Goal: Transaction & Acquisition: Purchase product/service

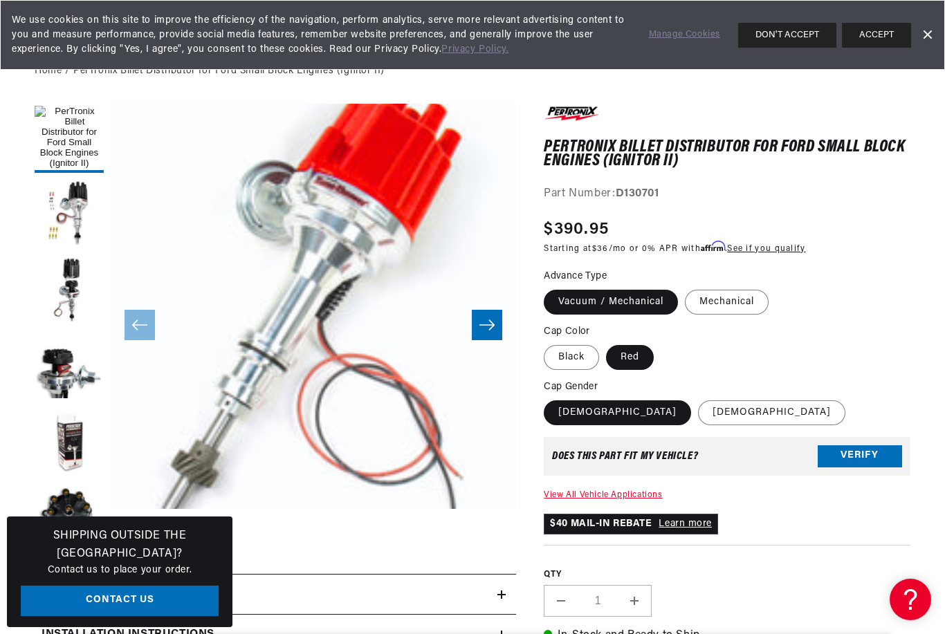
click at [860, 445] on button "Verify" at bounding box center [859, 456] width 84 height 22
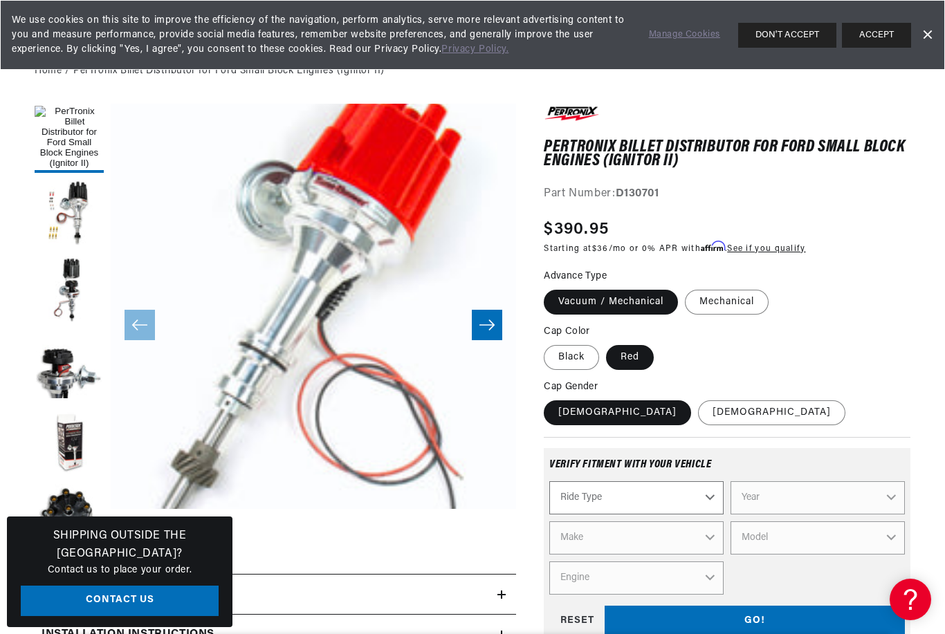
click at [701, 497] on select "Ride Type Automotive Agricultural Industrial Marine Motorcycle" at bounding box center [636, 497] width 174 height 33
select select "Automotive"
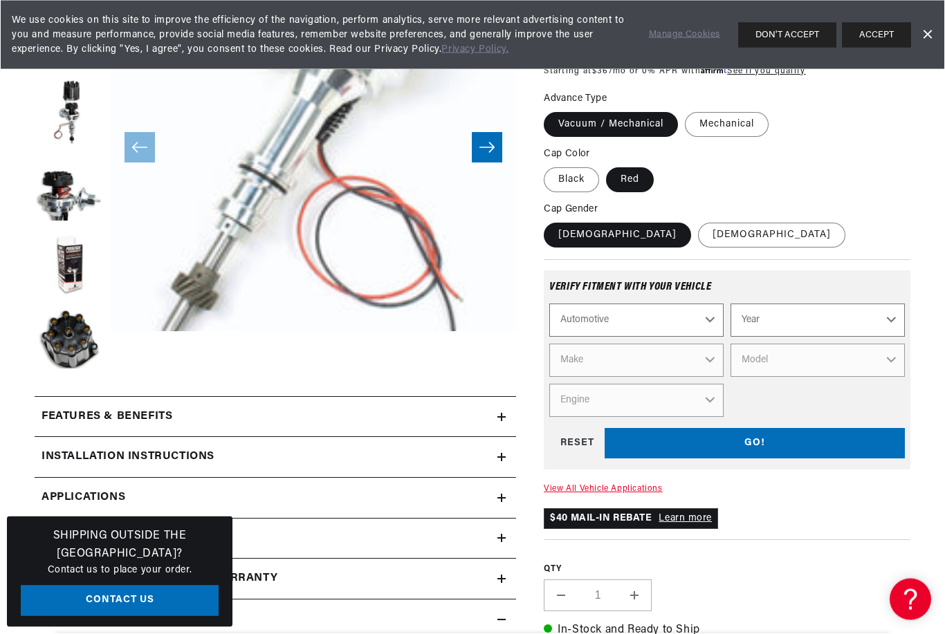
click at [713, 318] on select "Automotive Agricultural Industrial Marine Motorcycle" at bounding box center [636, 320] width 174 height 33
click at [859, 316] on select "Year 2022 2021 2020 2019 2018 2017 2016 2015 2014 2013 2012 2011 2010 2009 2008…" at bounding box center [817, 320] width 174 height 33
select select "1976"
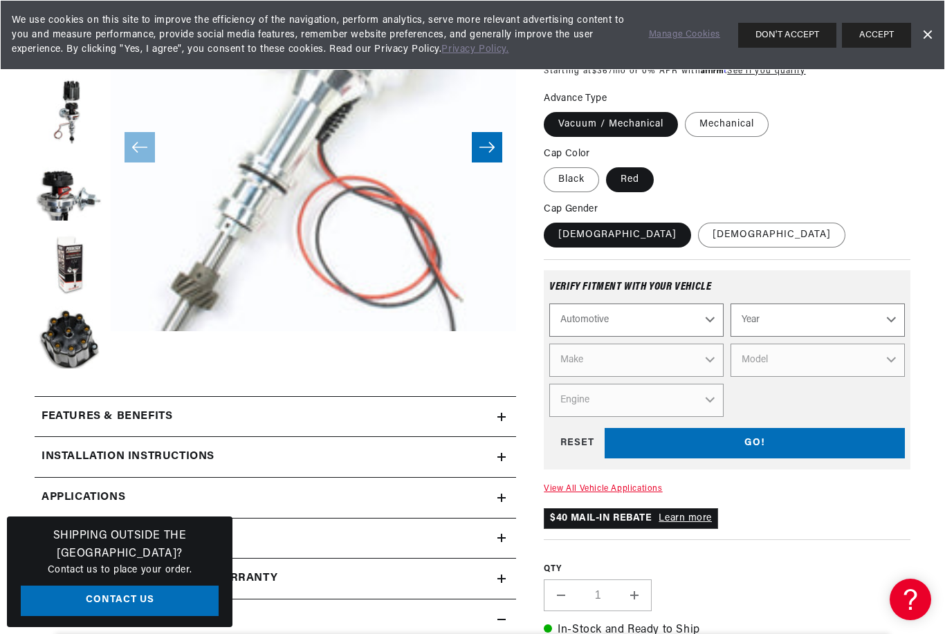
select select "1976"
click at [702, 363] on select "Make Alfa Romeo American Motors Audi Avanti BMW Buick Cadillac Checker Chevrole…" at bounding box center [636, 360] width 174 height 33
select select "Ford"
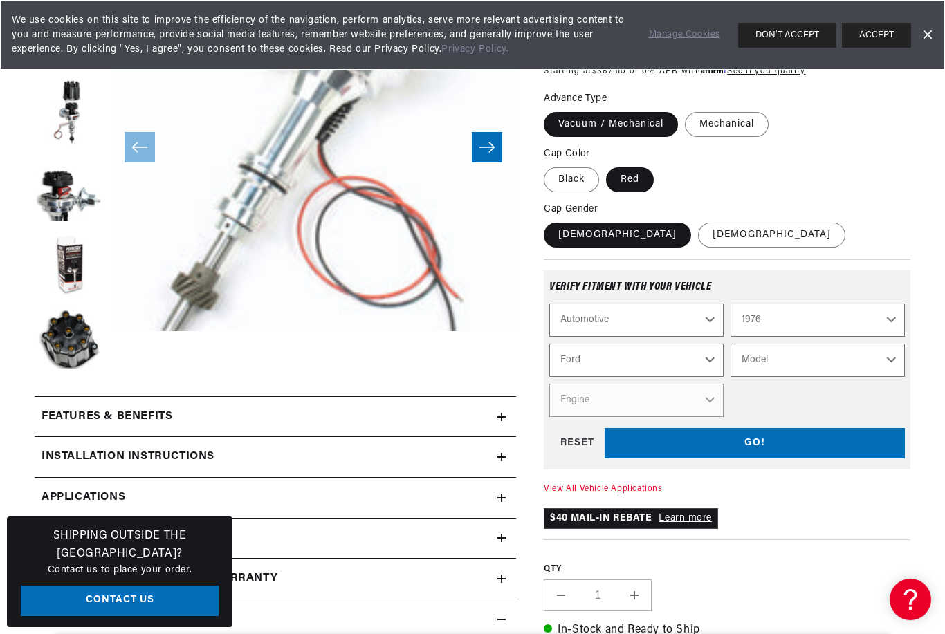
click at [893, 368] on select "Model B-100 Bronco Custom 500 E-100 Econoline E-100 Econoline Club Wagon E-150 …" at bounding box center [817, 360] width 174 height 33
select select "F-250"
click at [703, 402] on select "Engine 360cid / 5.9L 390cid / 6.4L 460cid / 7.5L" at bounding box center [636, 400] width 174 height 33
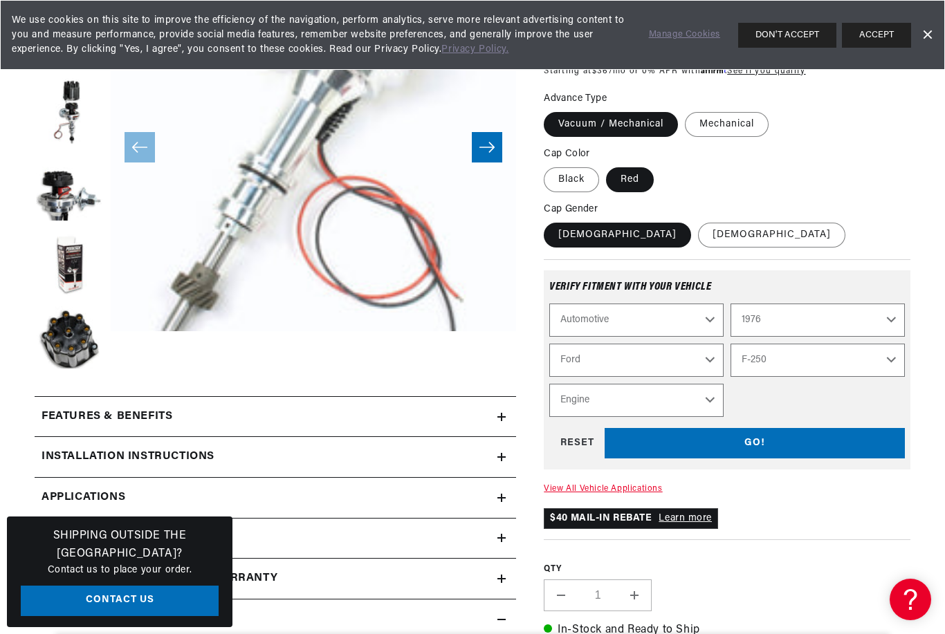
select select "390cid-6.4L"
select select "Engine"
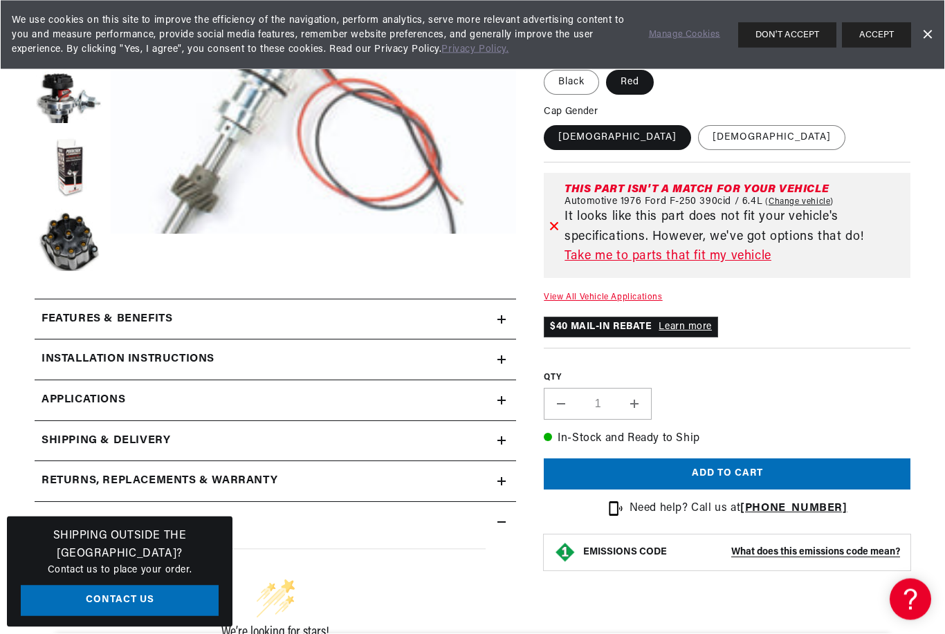
scroll to position [381, 0]
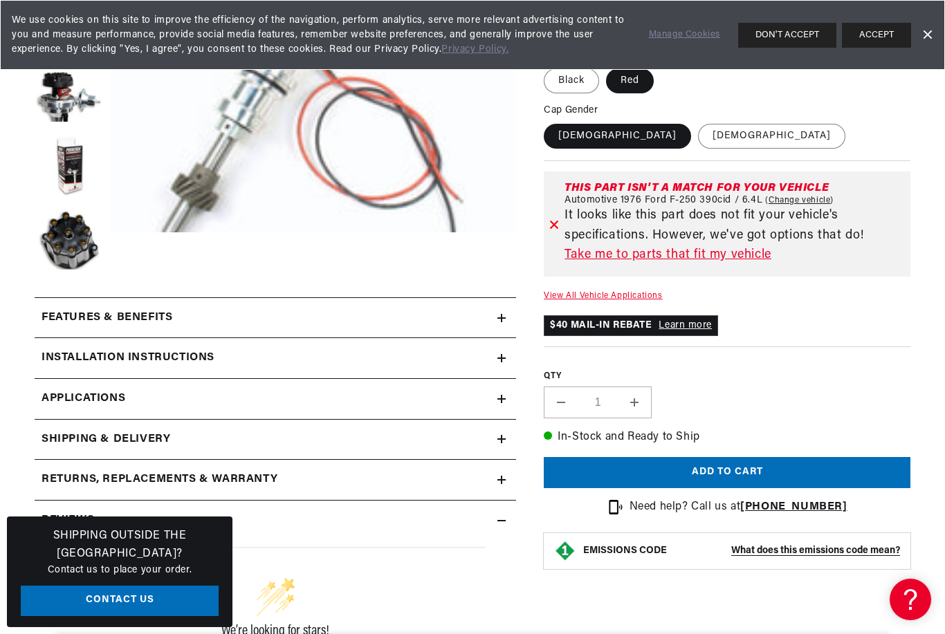
click at [626, 293] on link "View All Vehicle Applications" at bounding box center [603, 296] width 118 height 8
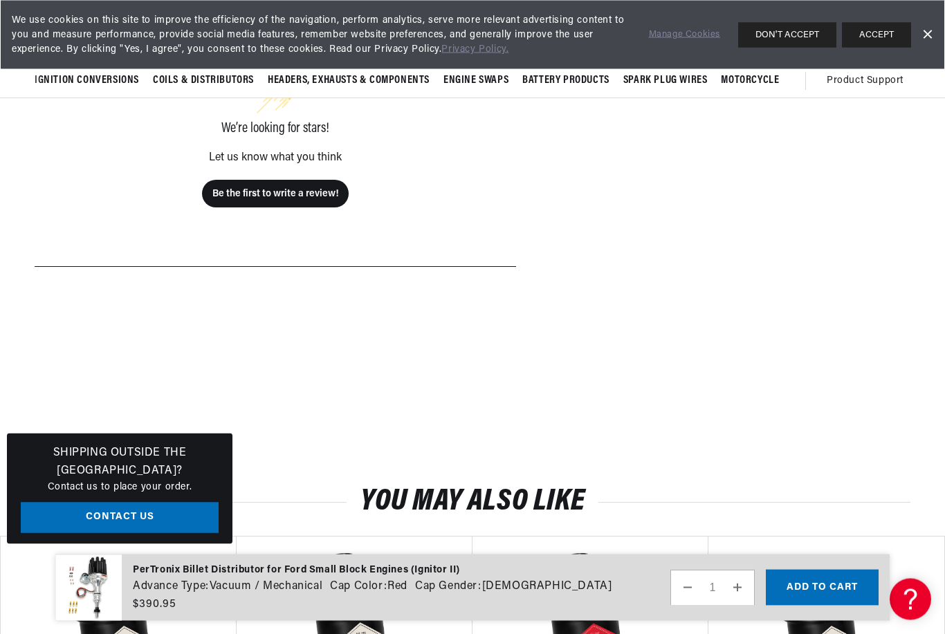
scroll to position [0, 517]
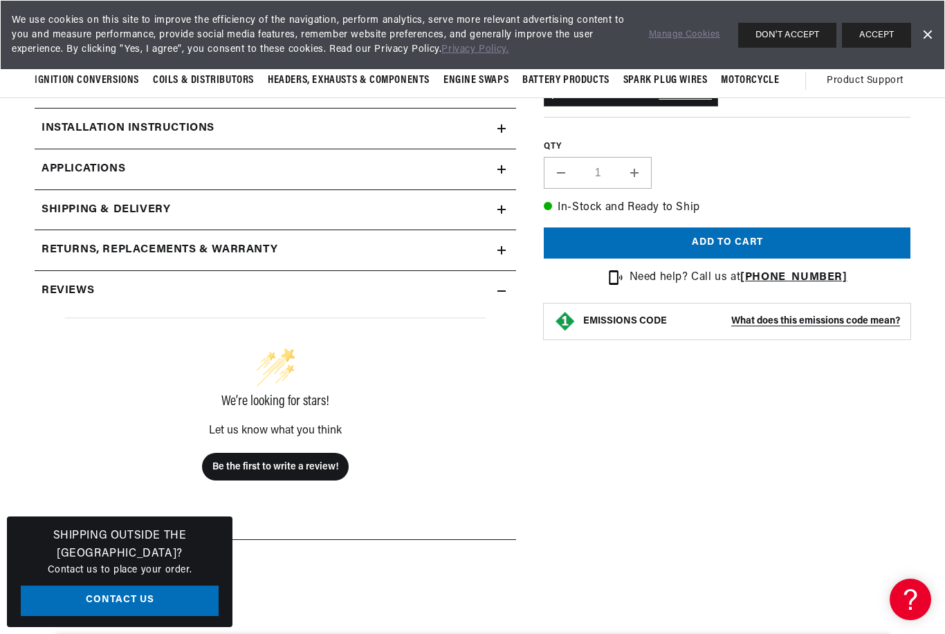
scroll to position [424, 0]
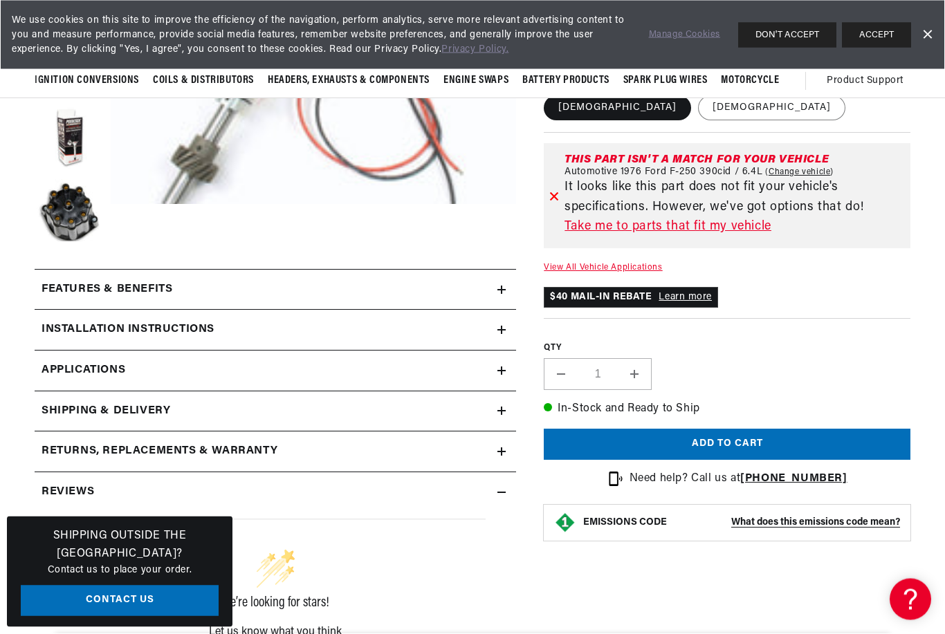
scroll to position [0, 517]
click at [802, 167] on link "Change vehicle" at bounding box center [799, 172] width 68 height 11
select select "1976"
select select "Ford"
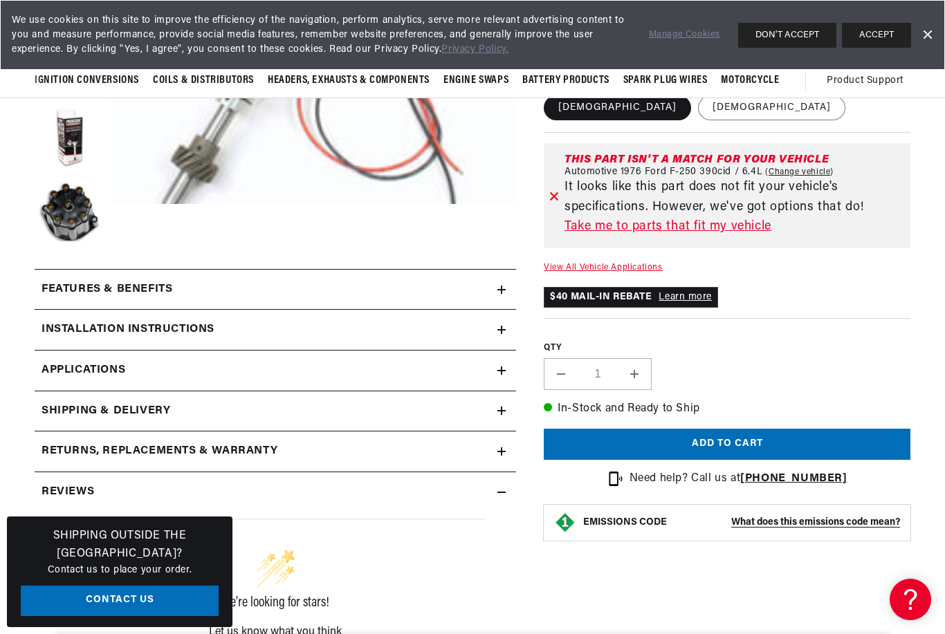
select select "F-250"
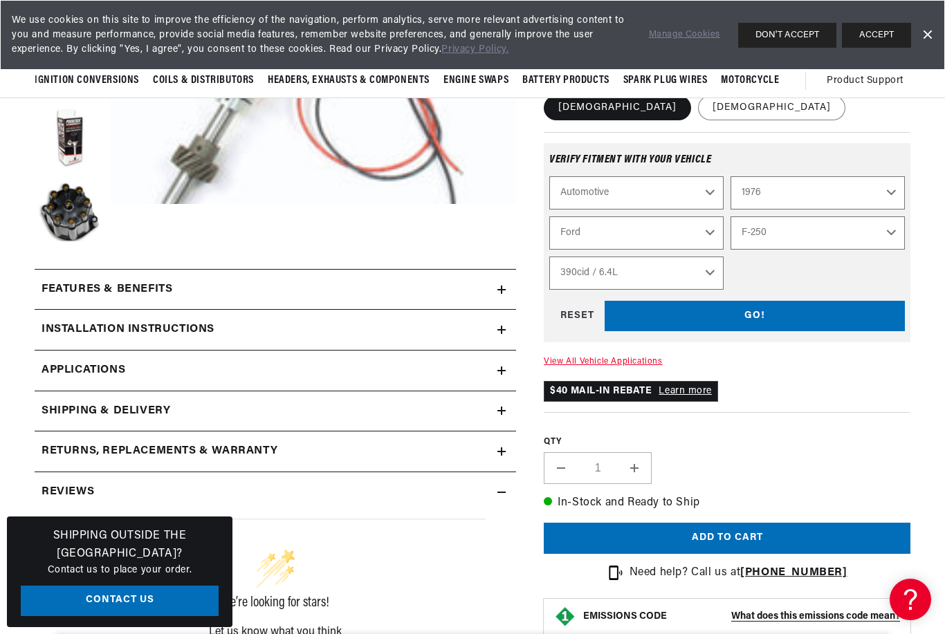
scroll to position [0, 0]
click at [707, 272] on select "360cid / 5.9L 390cid / 6.4L 460cid / 7.5L" at bounding box center [636, 273] width 174 height 33
select select "390cid-6.4L"
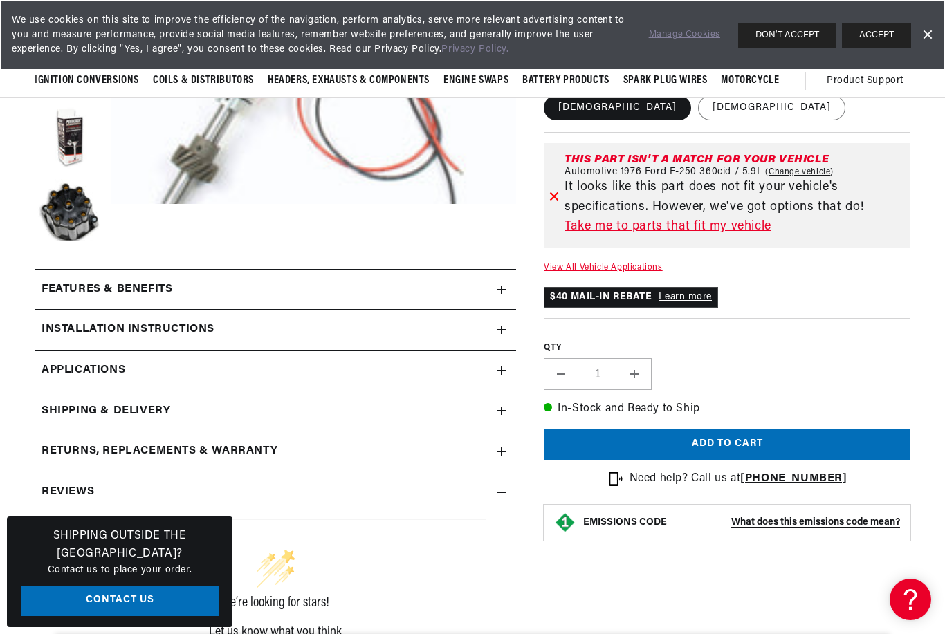
scroll to position [0, 517]
click at [721, 224] on link "Take me to parts that fit my vehicle" at bounding box center [734, 227] width 340 height 20
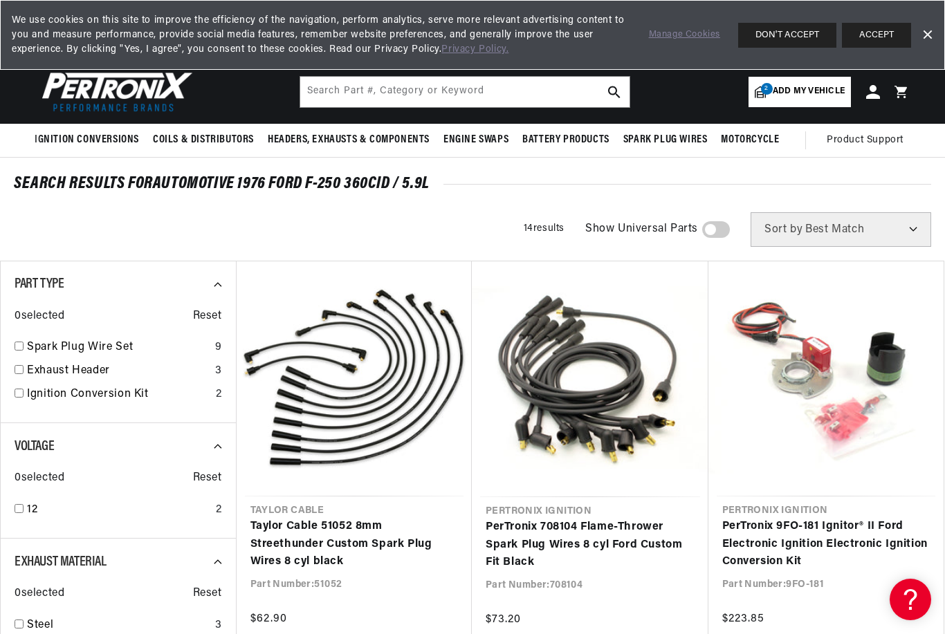
scroll to position [0, 517]
